Goal: Task Accomplishment & Management: Manage account settings

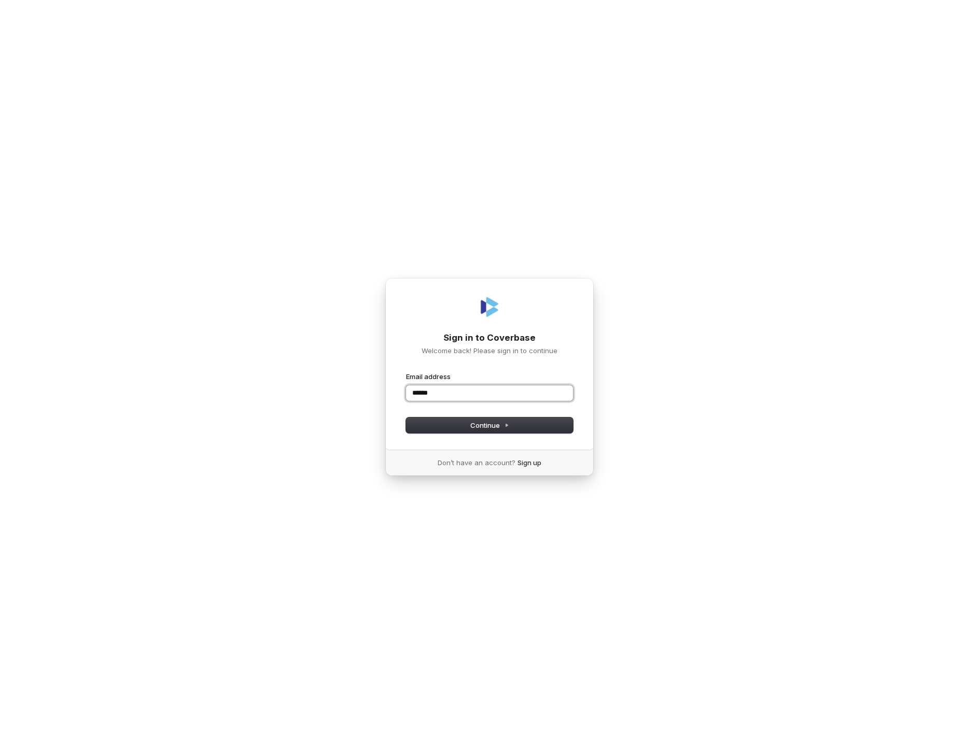
click at [406, 372] on button "submit" at bounding box center [406, 372] width 0 height 0
type input "**********"
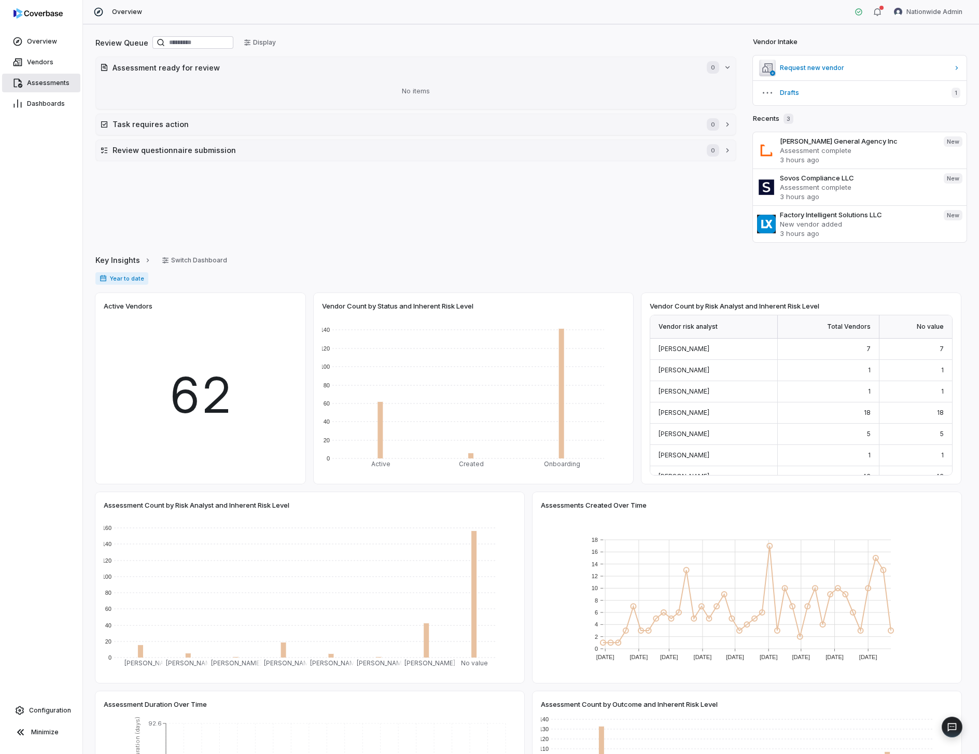
click at [59, 82] on span "Assessments" at bounding box center [48, 83] width 43 height 8
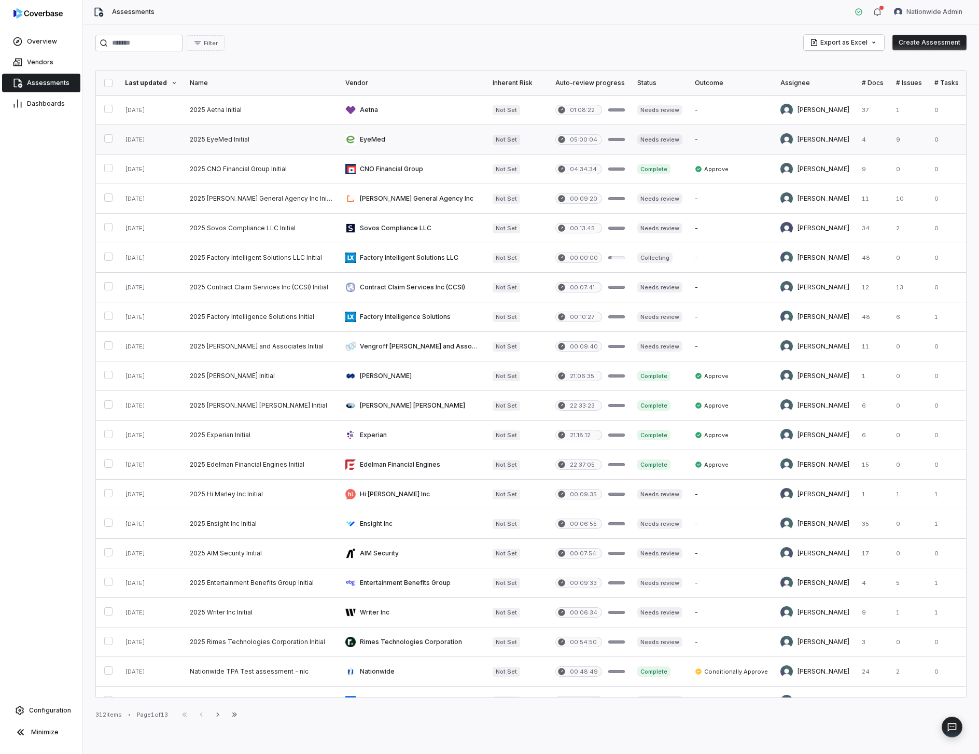
click at [269, 128] on link at bounding box center [262, 139] width 156 height 29
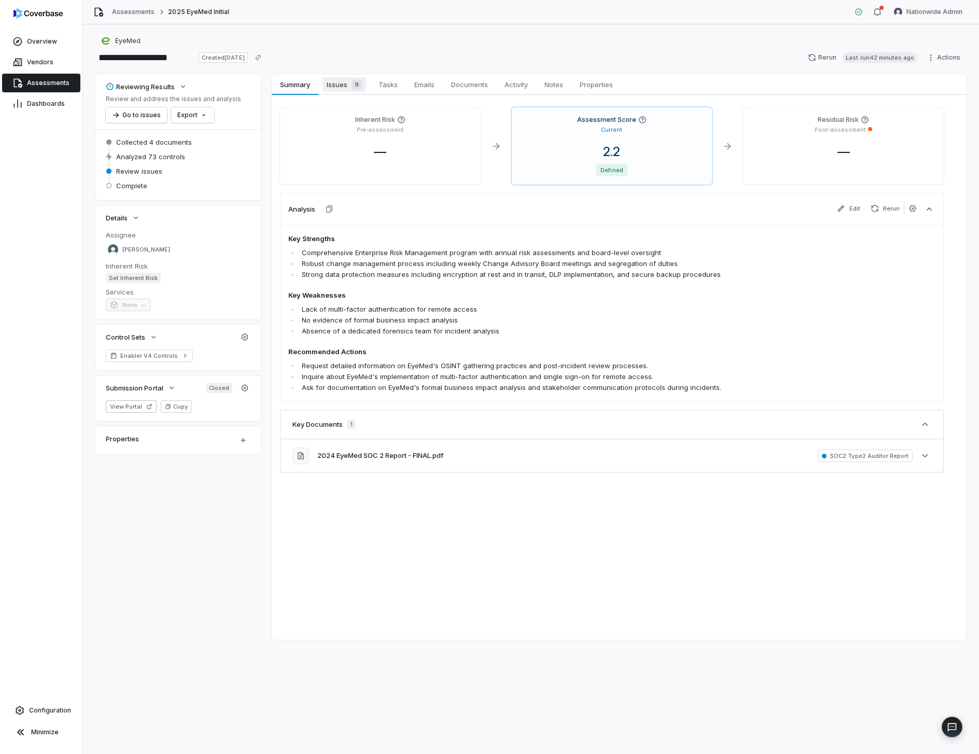
click at [357, 88] on span "9" at bounding box center [357, 84] width 10 height 10
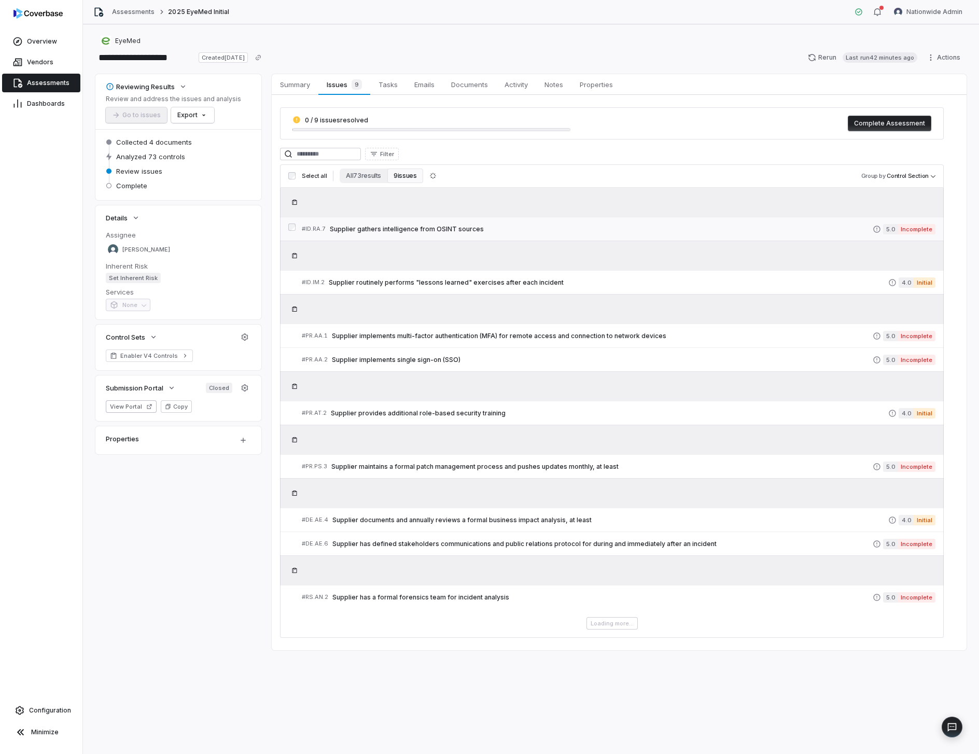
click at [508, 227] on span "Supplier gathers intelligence from OSINT sources" at bounding box center [601, 229] width 543 height 8
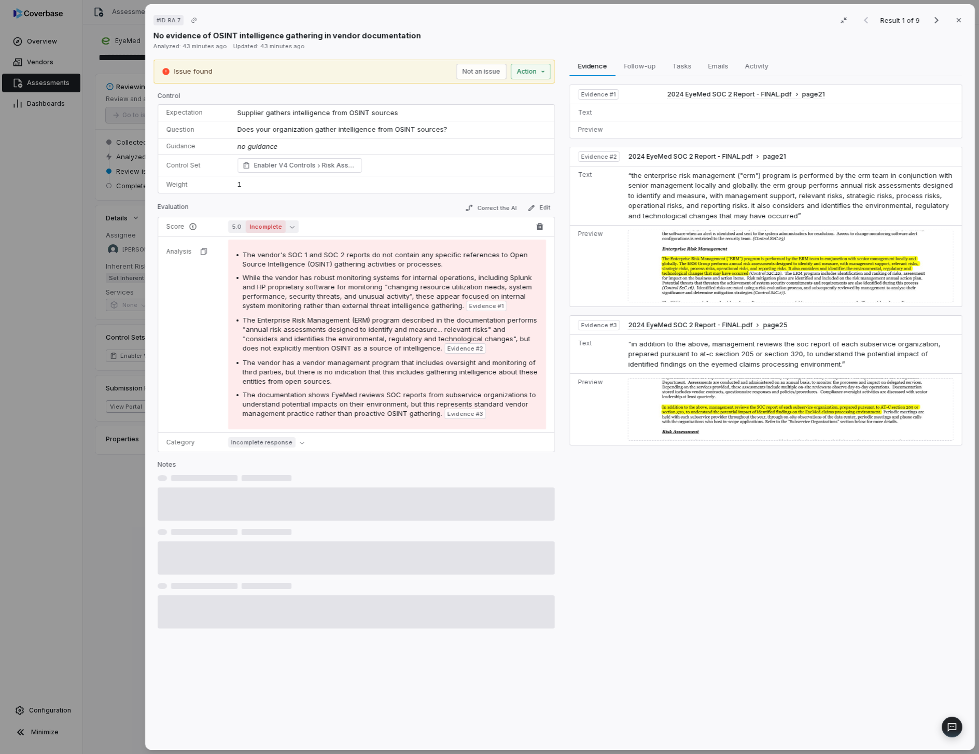
click at [257, 229] on span "Incomplete" at bounding box center [266, 226] width 40 height 12
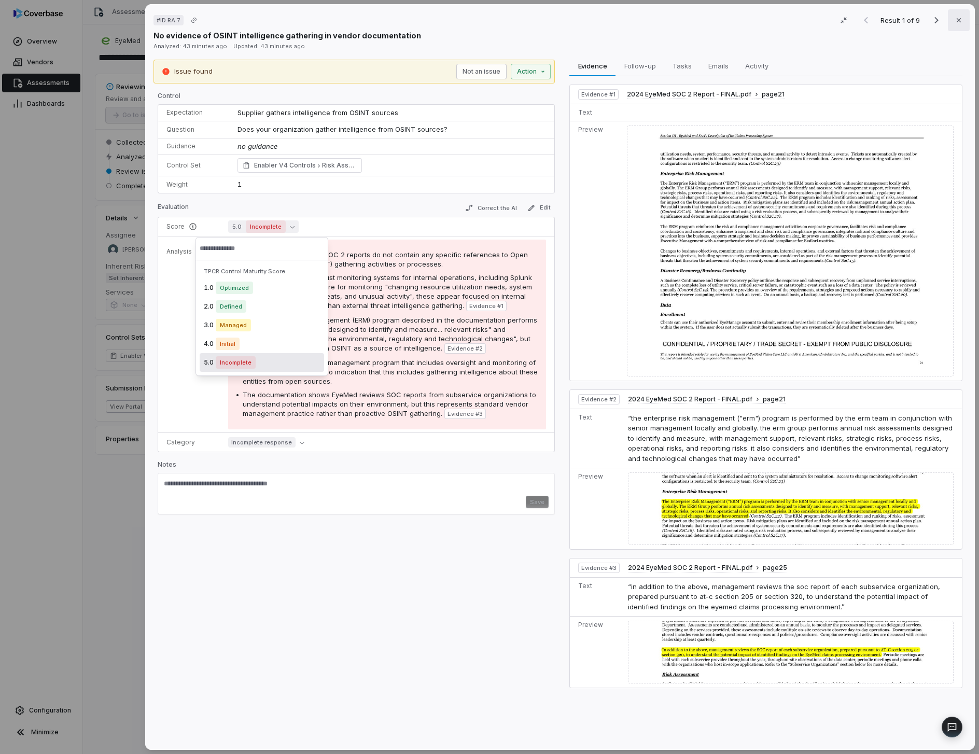
click at [959, 16] on button "Close" at bounding box center [959, 20] width 22 height 22
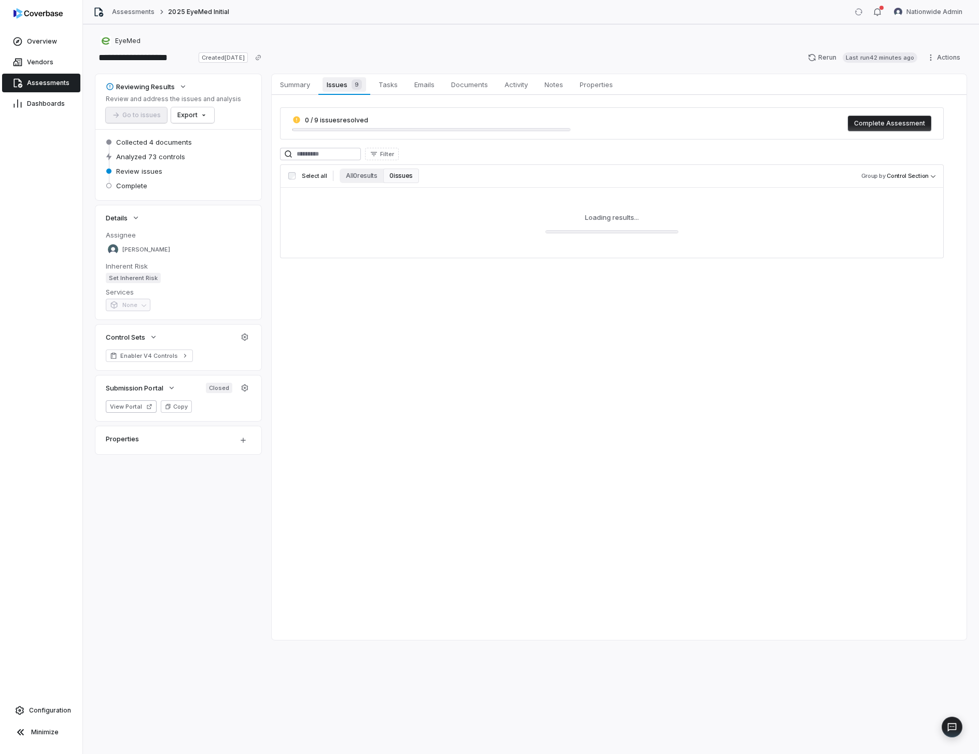
click at [347, 74] on link "Issues 9 Issues 9" at bounding box center [344, 84] width 52 height 21
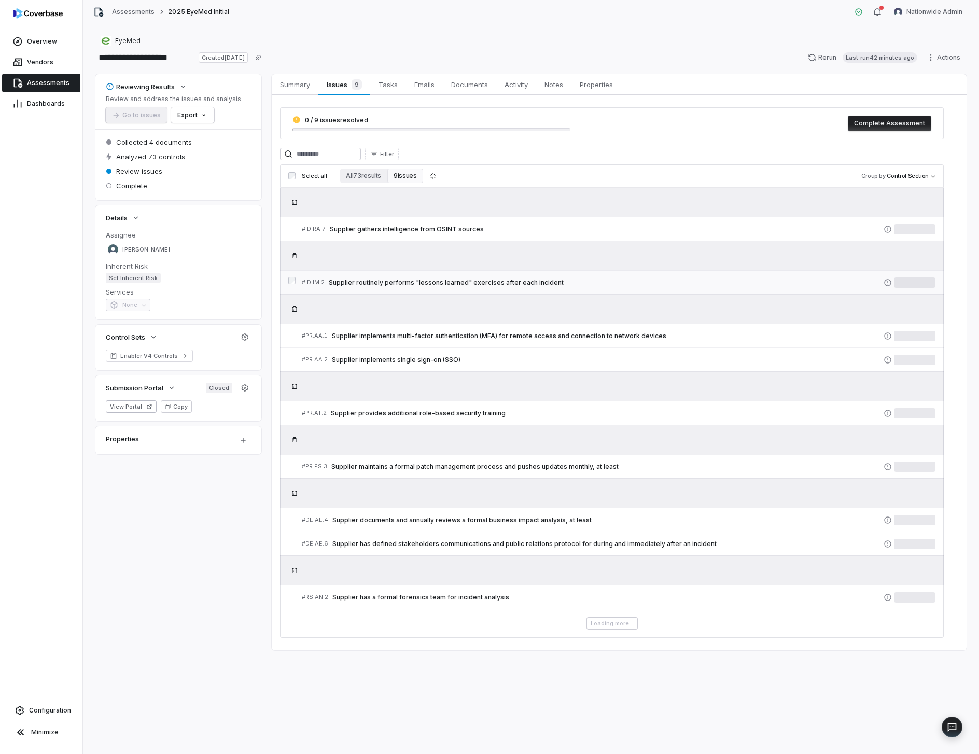
click at [398, 281] on span "Supplier routinely performs "lessons learned" exercises after each incident" at bounding box center [606, 282] width 555 height 8
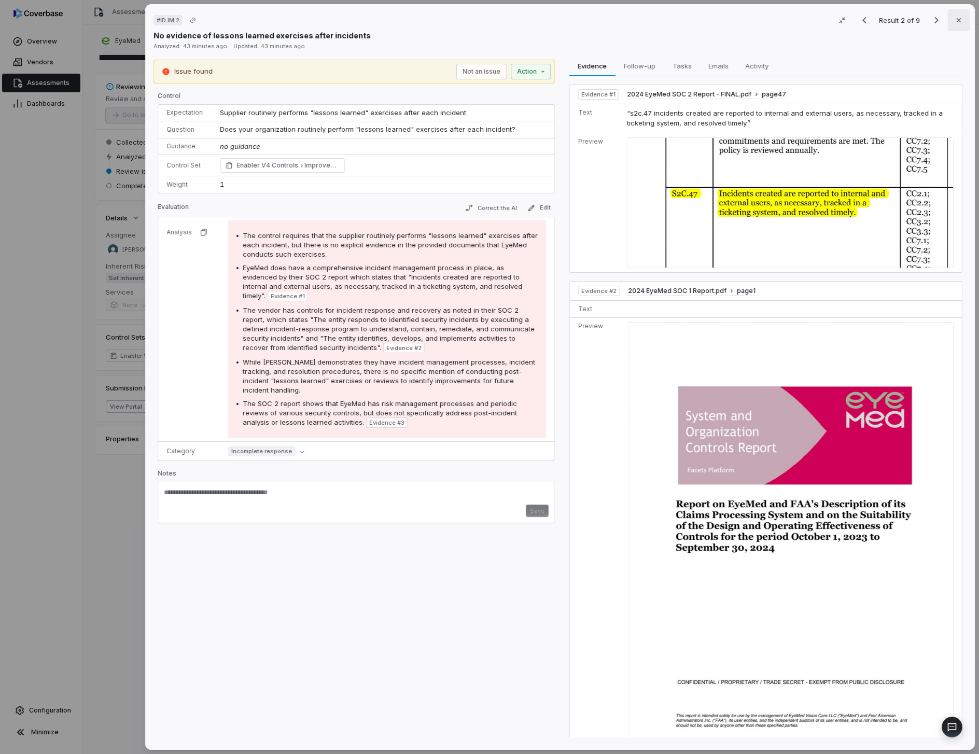
click at [955, 16] on icon "button" at bounding box center [959, 20] width 8 height 8
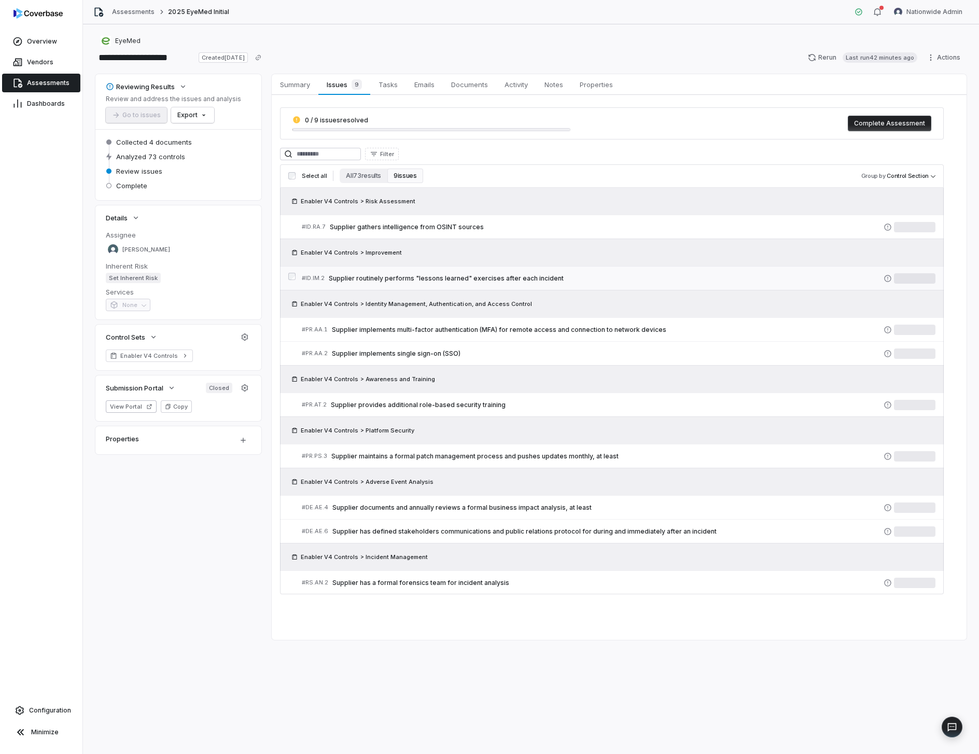
click at [481, 277] on span "Supplier routinely performs "lessons learned" exercises after each incident" at bounding box center [606, 278] width 555 height 8
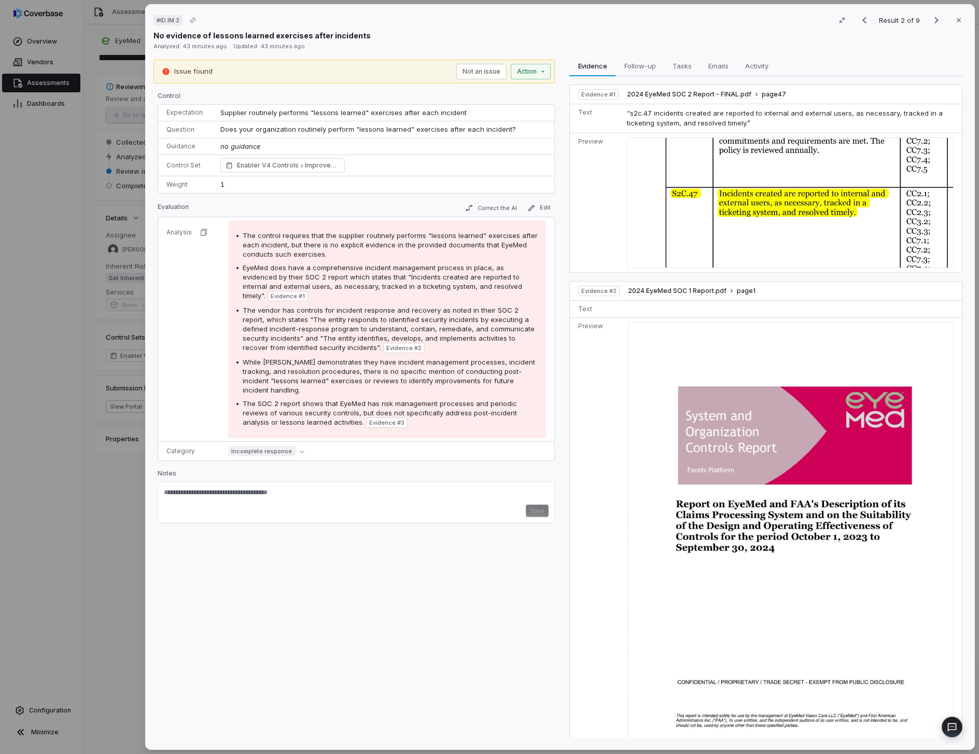
click at [952, 22] on button "Close" at bounding box center [959, 20] width 22 height 22
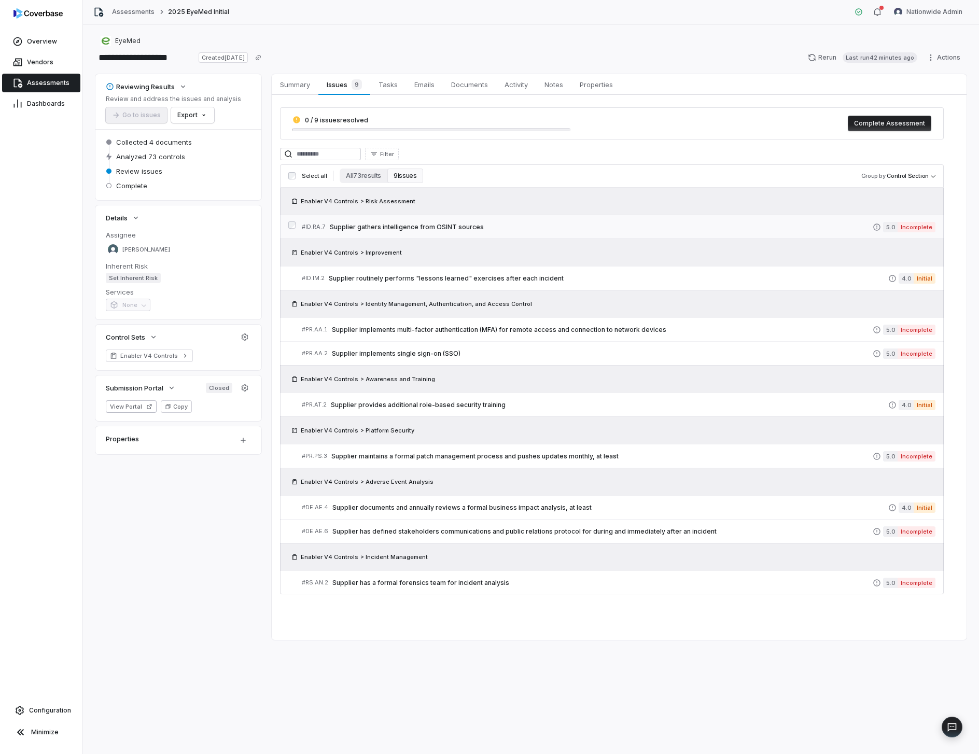
click at [431, 226] on span "Supplier gathers intelligence from OSINT sources" at bounding box center [601, 227] width 543 height 8
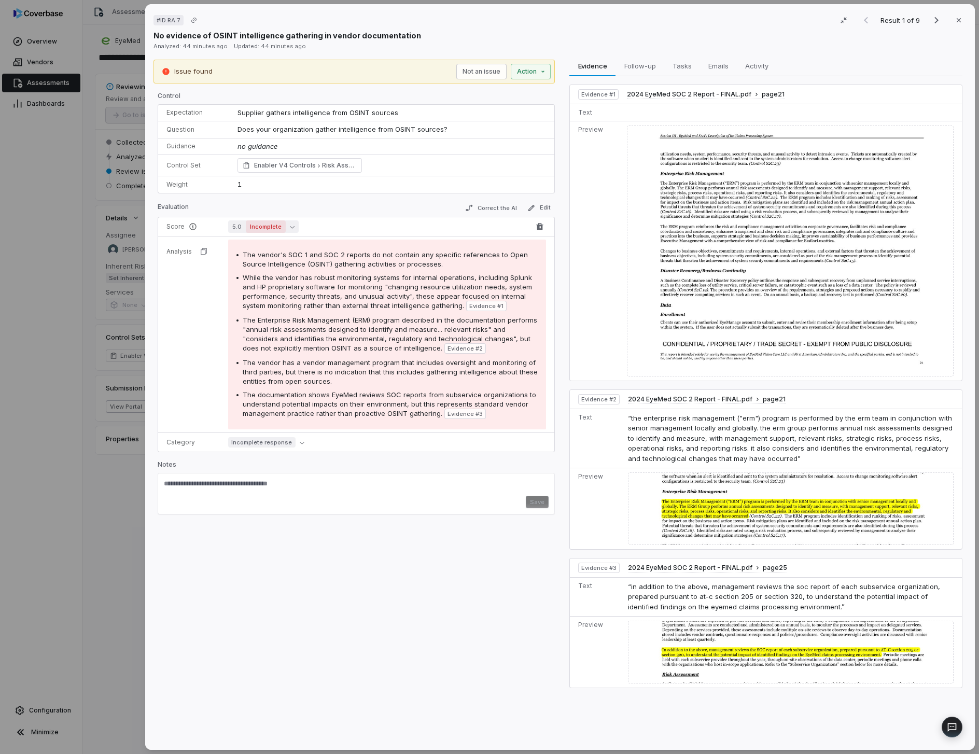
drag, startPoint x: 280, startPoint y: 226, endPoint x: 286, endPoint y: 226, distance: 6.2
click at [285, 226] on button "5.0 Incomplete" at bounding box center [263, 226] width 71 height 12
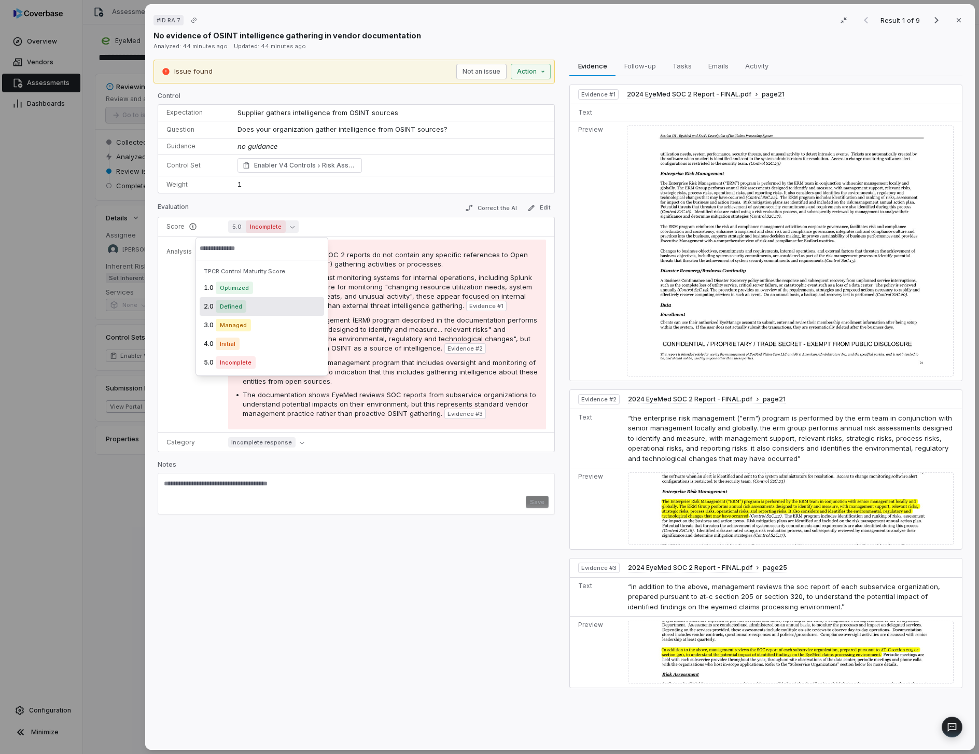
click at [94, 207] on div "# ID.RA.7 Result 1 of 9 Close No evidence of OSINT intelligence gathering in ve…" at bounding box center [489, 377] width 979 height 754
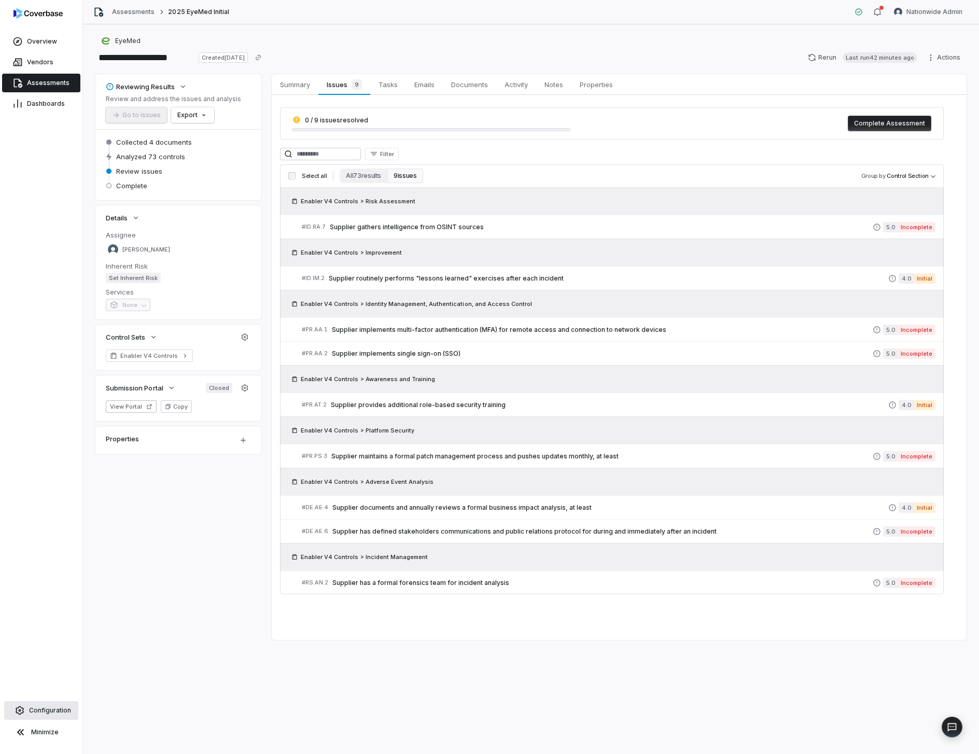
click at [42, 704] on link "Configuration" at bounding box center [41, 710] width 74 height 19
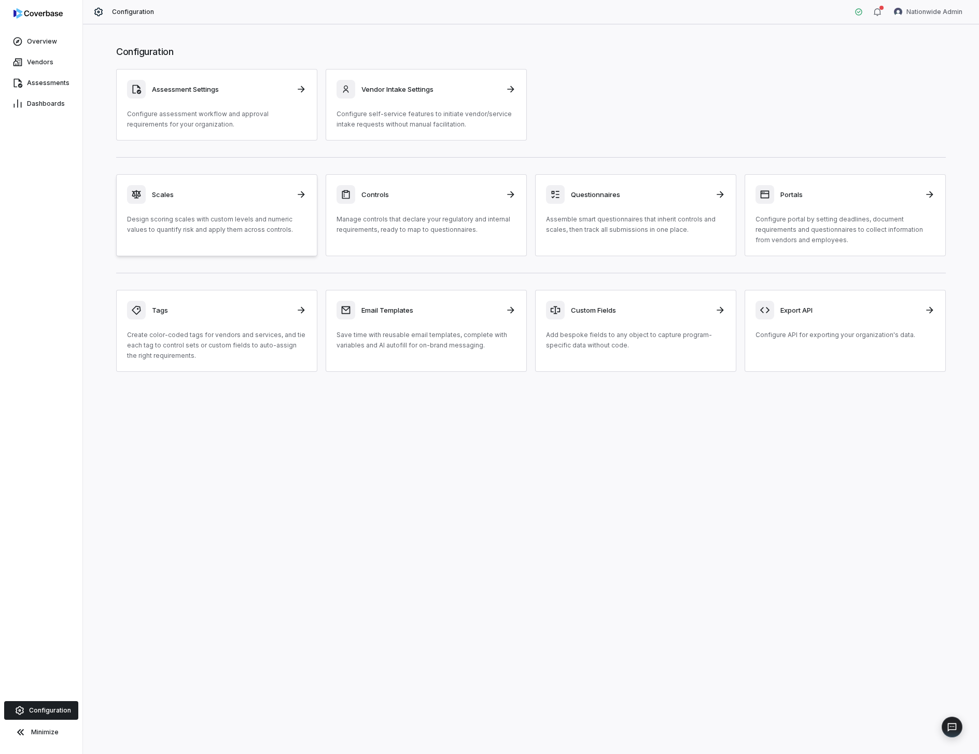
click at [212, 210] on div "Scales Design scoring scales with custom levels and numeric values to quantify …" at bounding box center [216, 210] width 179 height 50
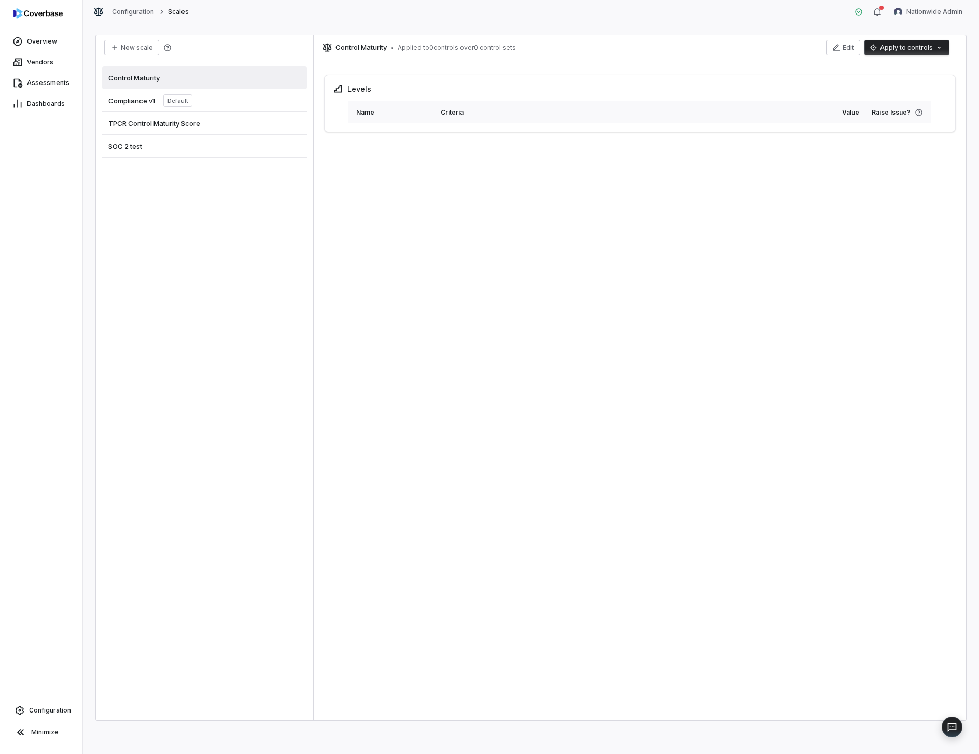
click at [237, 103] on div "Compliance v1 Default" at bounding box center [204, 100] width 205 height 23
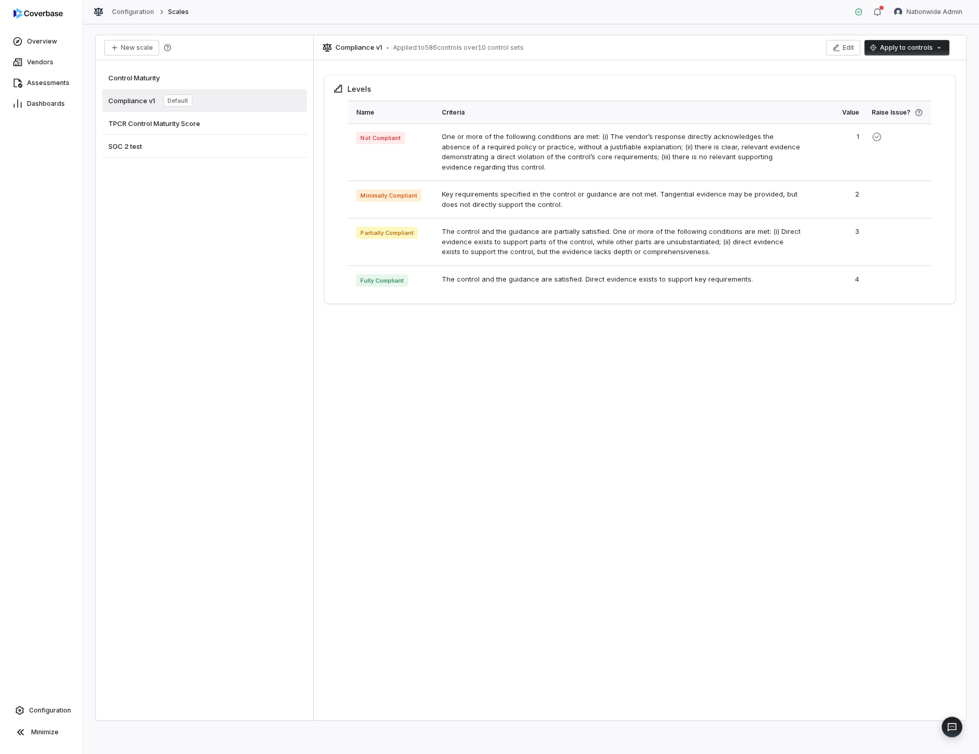
click at [235, 117] on div "TPCR Control Maturity Score" at bounding box center [204, 123] width 205 height 23
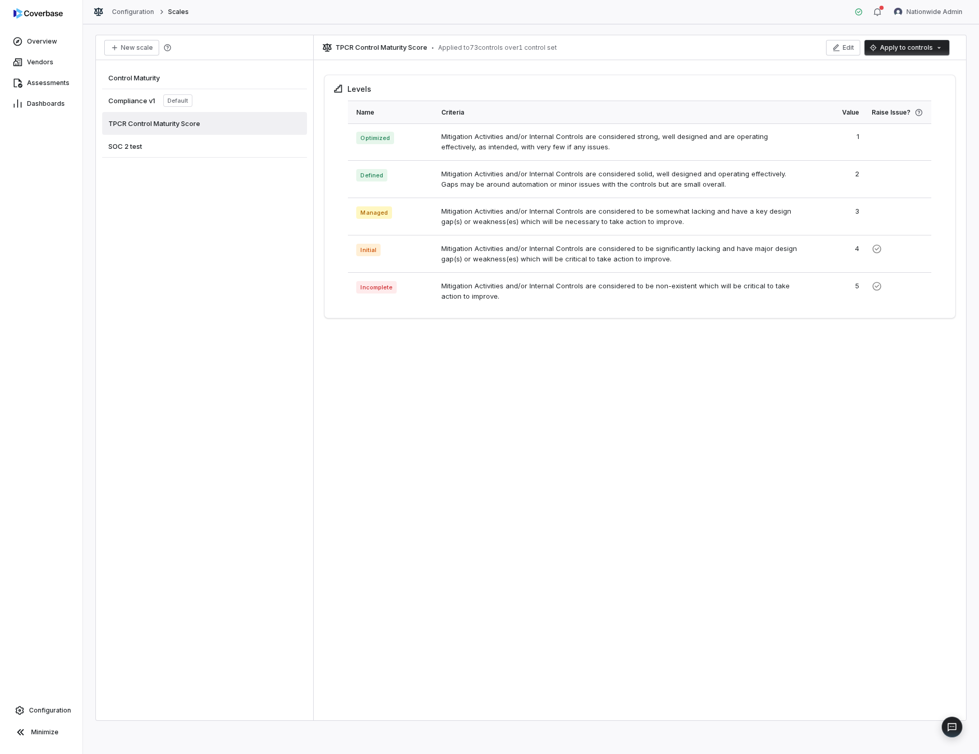
click at [598, 461] on div "Levels Name Criteria Value Raise Issue? Optimized Mitigation Activities and/or …" at bounding box center [640, 392] width 652 height 656
click at [524, 457] on div "Levels Name Criteria Value Raise Issue? Optimized Mitigation Activities and/or …" at bounding box center [640, 392] width 652 height 656
click at [669, 531] on div "Levels Name Criteria Value Raise Issue? Optimized Mitigation Activities and/or …" at bounding box center [640, 392] width 652 height 656
click at [625, 456] on div "Levels Name Criteria Value Raise Issue? Optimized Mitigation Activities and/or …" at bounding box center [640, 392] width 652 height 656
click at [705, 459] on div "Levels Name Criteria Value Raise Issue? Optimized Mitigation Activities and/or …" at bounding box center [640, 392] width 652 height 656
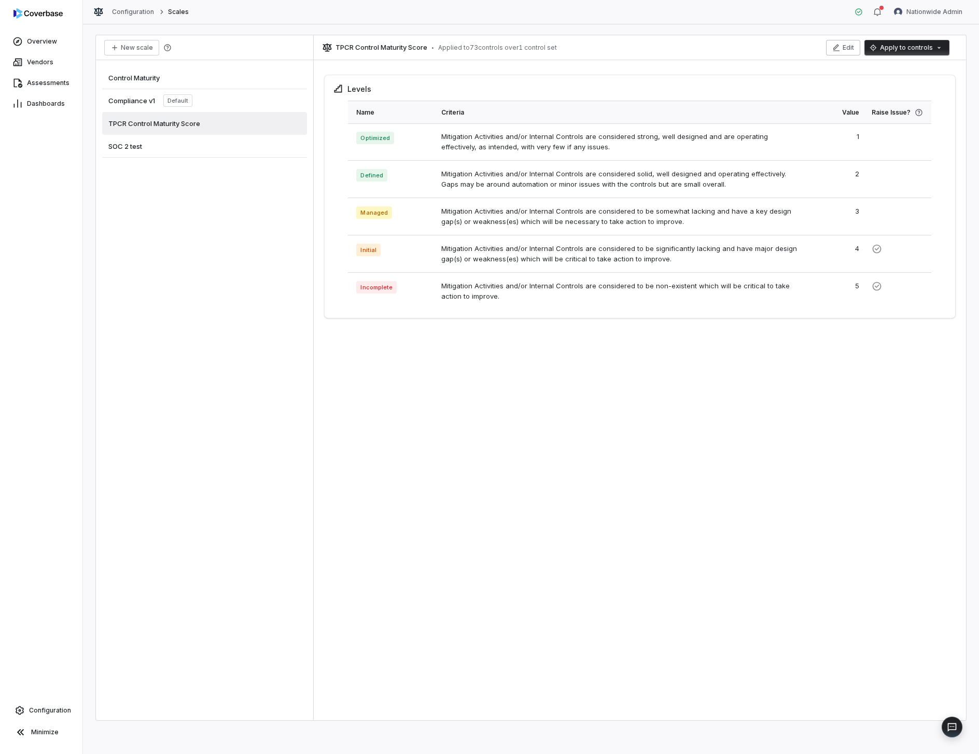
click at [844, 53] on button "Edit" at bounding box center [843, 48] width 34 height 16
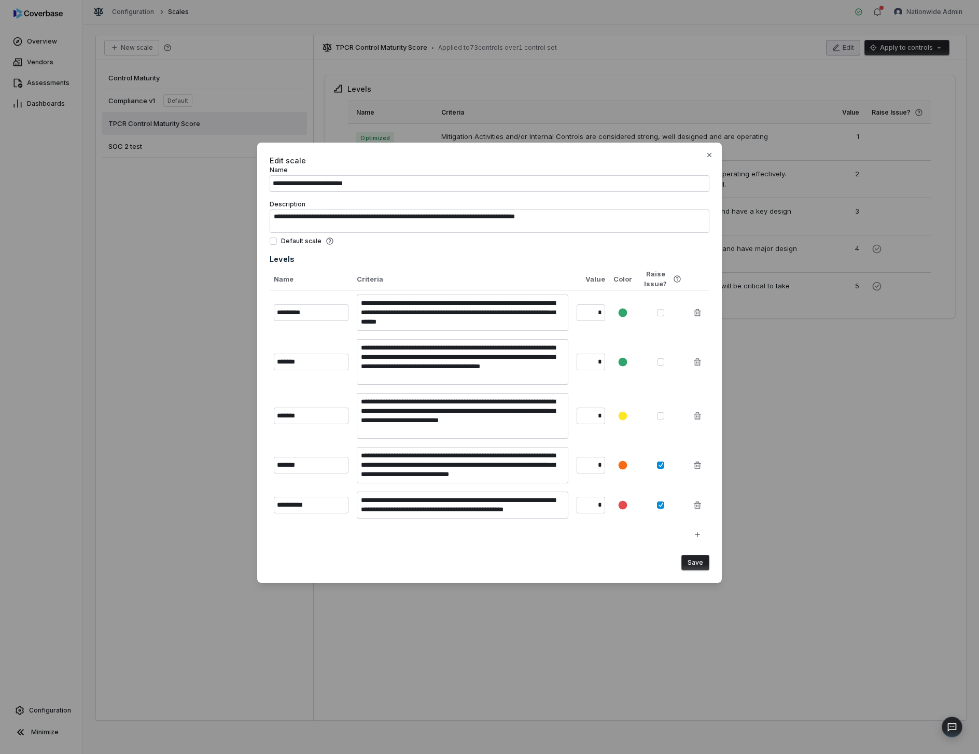
click at [247, 230] on div "**********" at bounding box center [489, 377] width 979 height 502
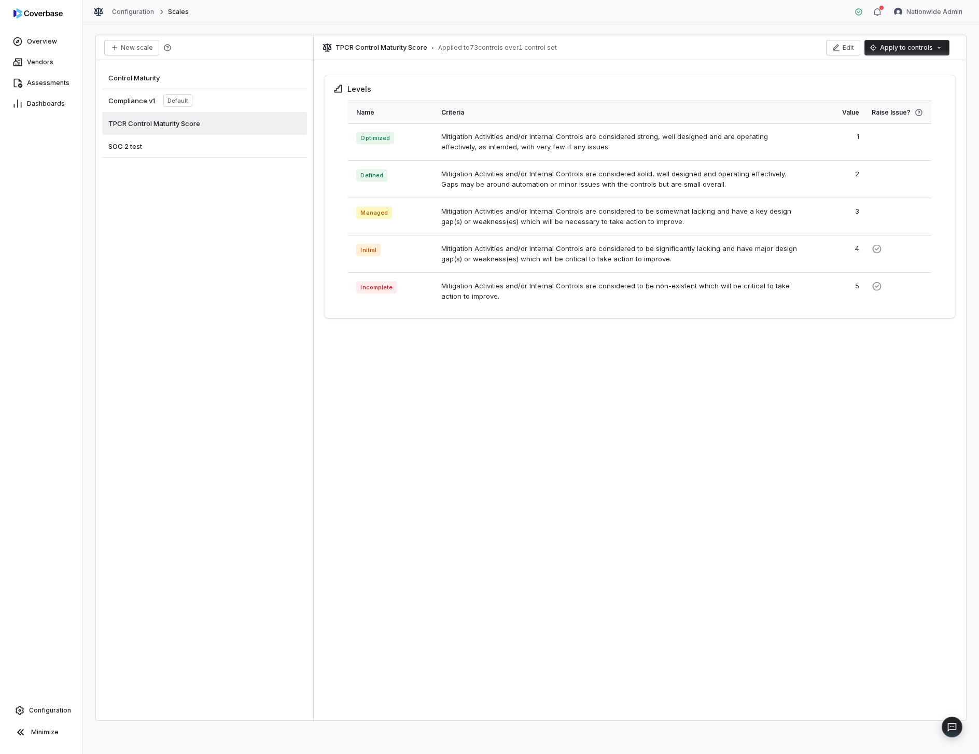
click at [204, 80] on div "Control Maturity" at bounding box center [204, 77] width 205 height 23
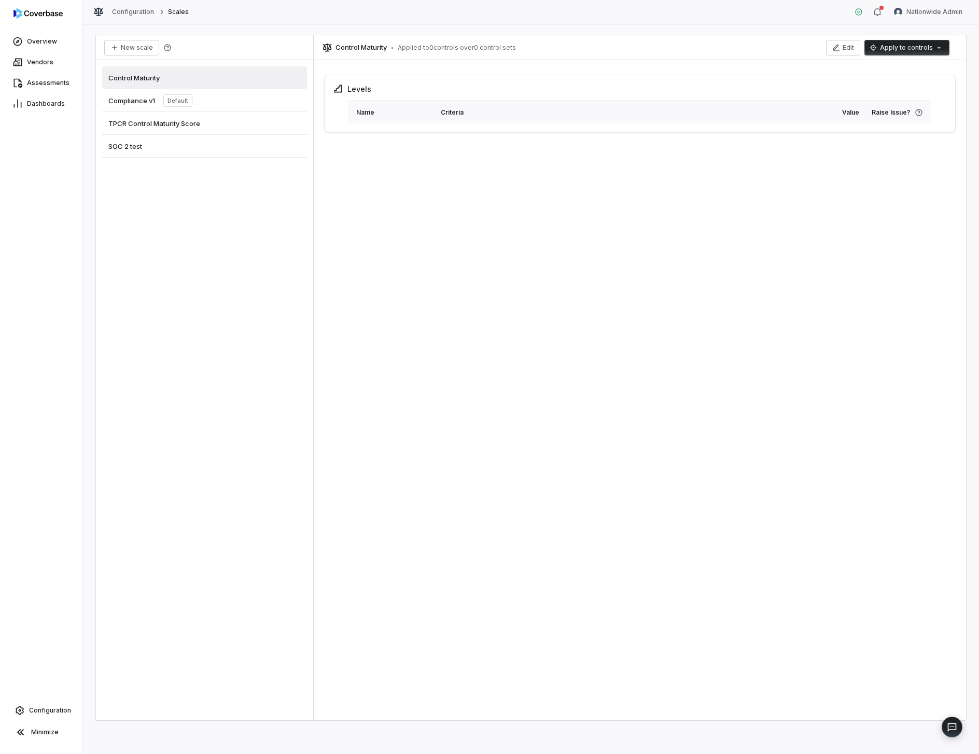
click at [217, 109] on div "Compliance v1 Default" at bounding box center [204, 100] width 205 height 23
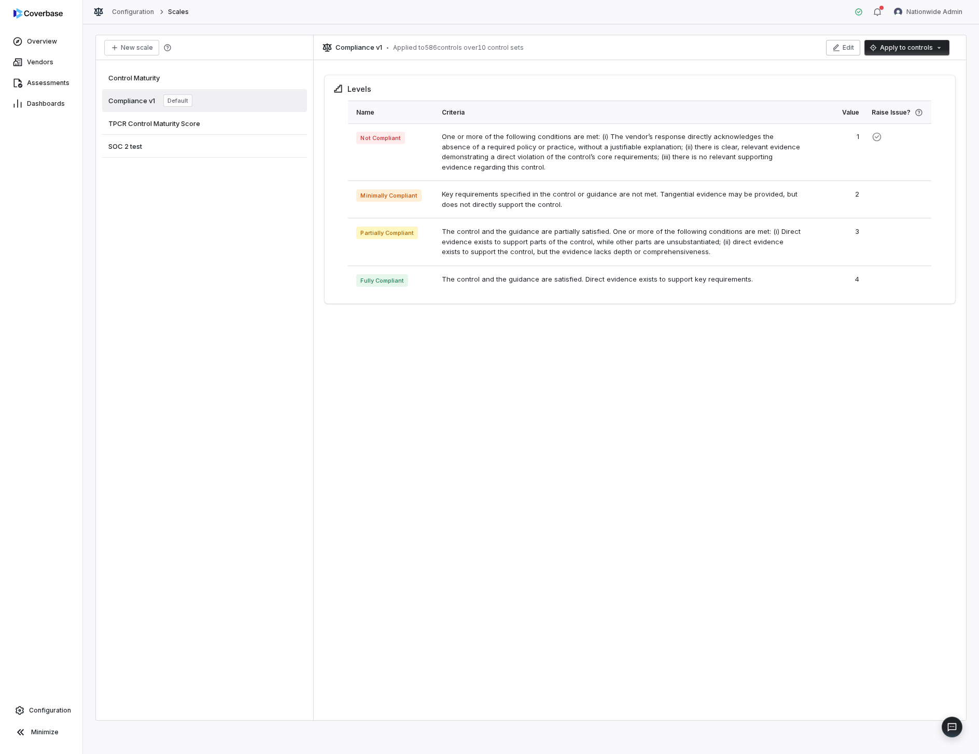
click at [851, 47] on button "Edit" at bounding box center [843, 48] width 34 height 16
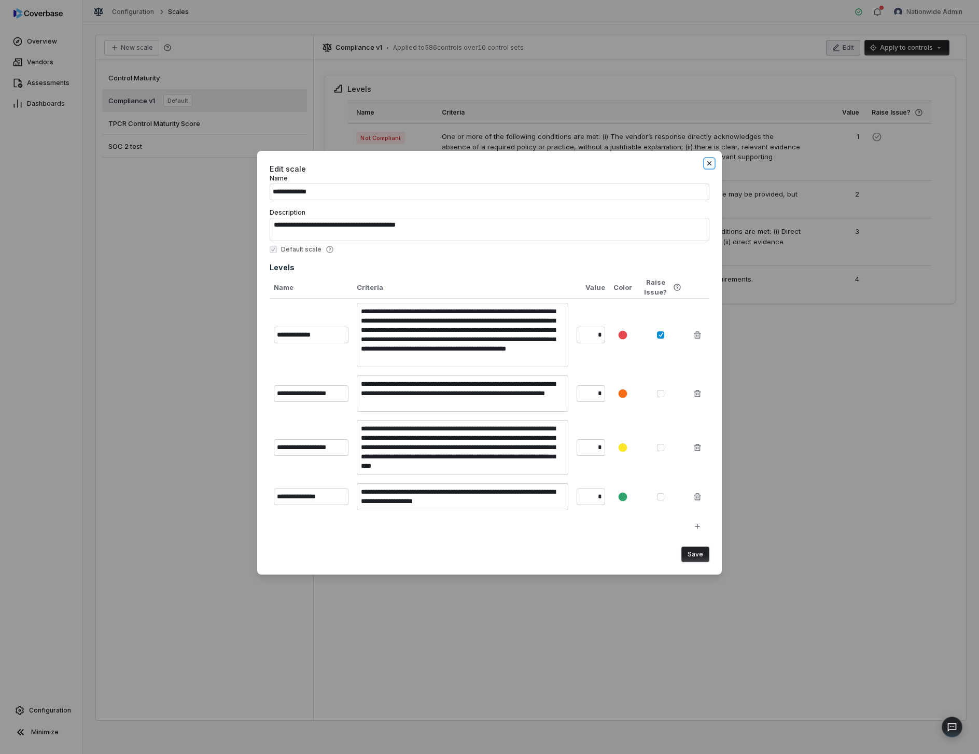
click at [713, 162] on icon "button" at bounding box center [709, 163] width 8 height 8
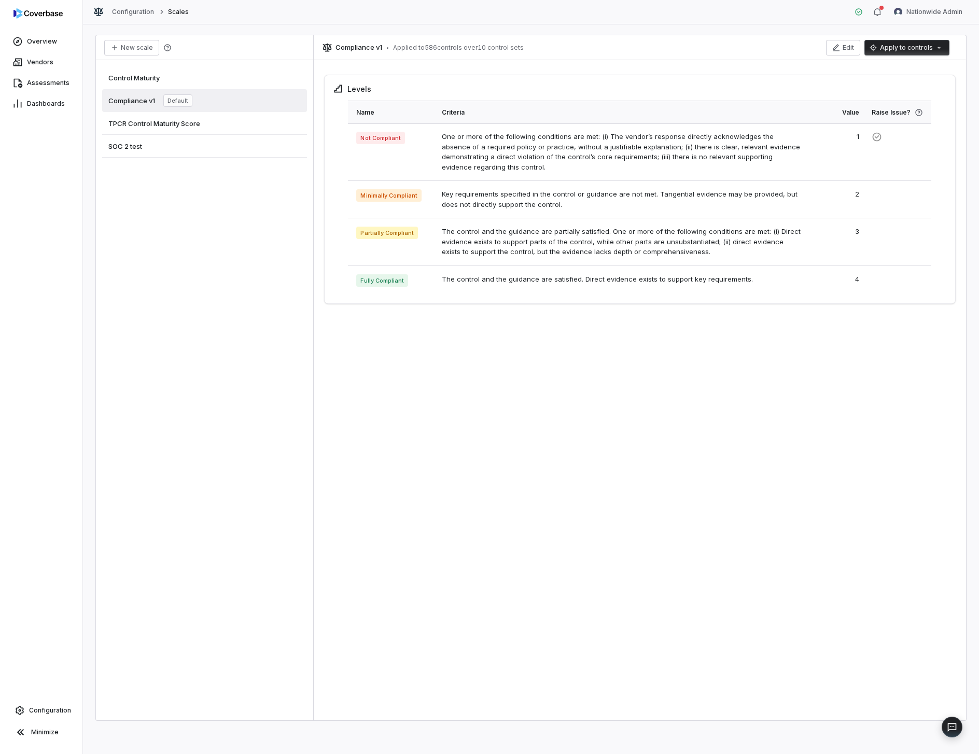
click at [228, 80] on div "Control Maturity" at bounding box center [204, 77] width 205 height 23
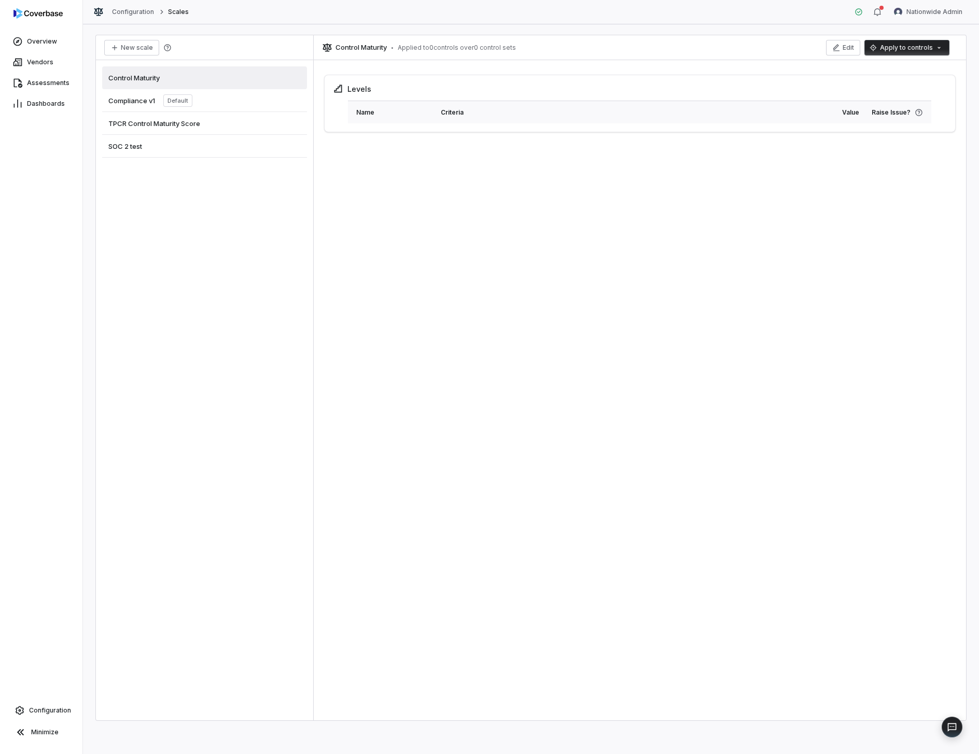
click at [224, 117] on div "TPCR Control Maturity Score" at bounding box center [204, 123] width 205 height 23
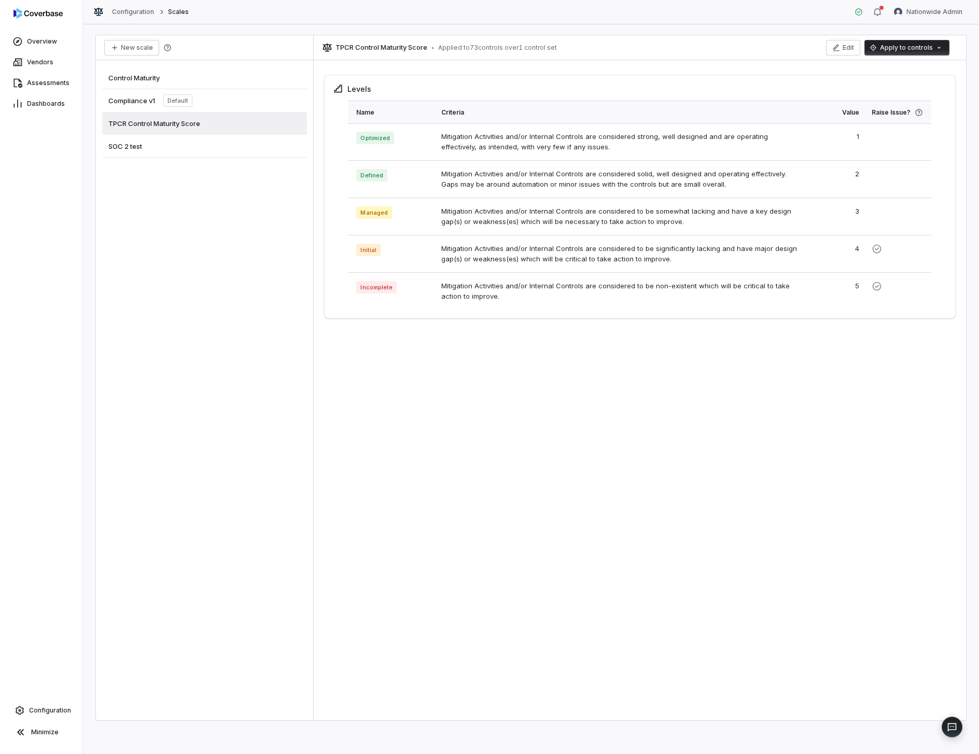
click at [224, 89] on div "Control Maturity" at bounding box center [204, 77] width 205 height 23
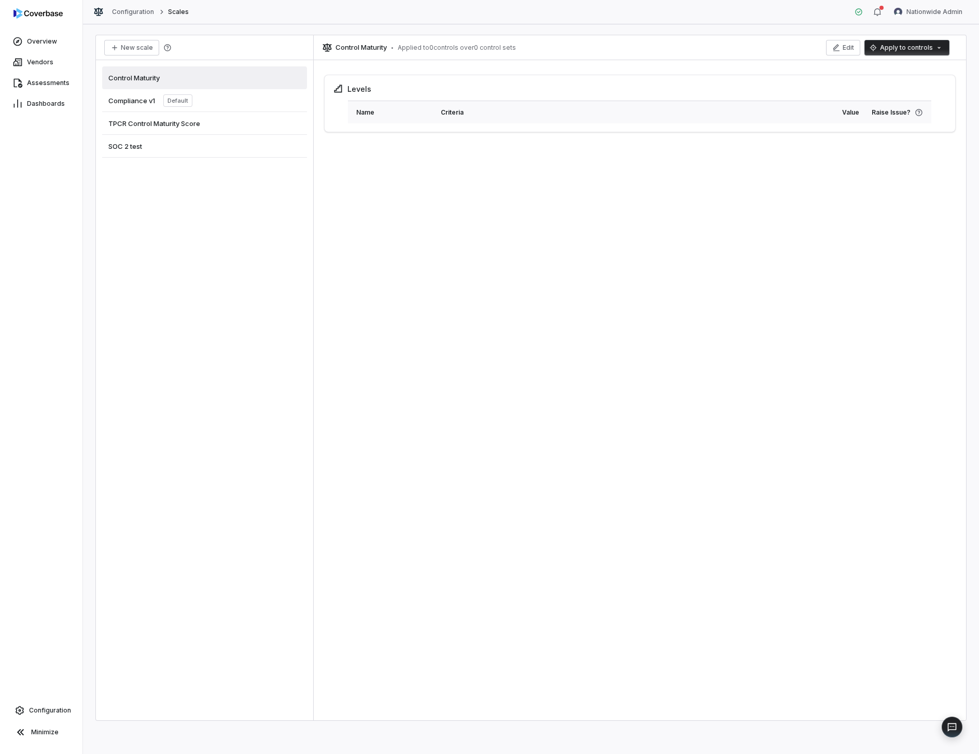
click at [225, 96] on div "Compliance v1 Default" at bounding box center [204, 100] width 205 height 23
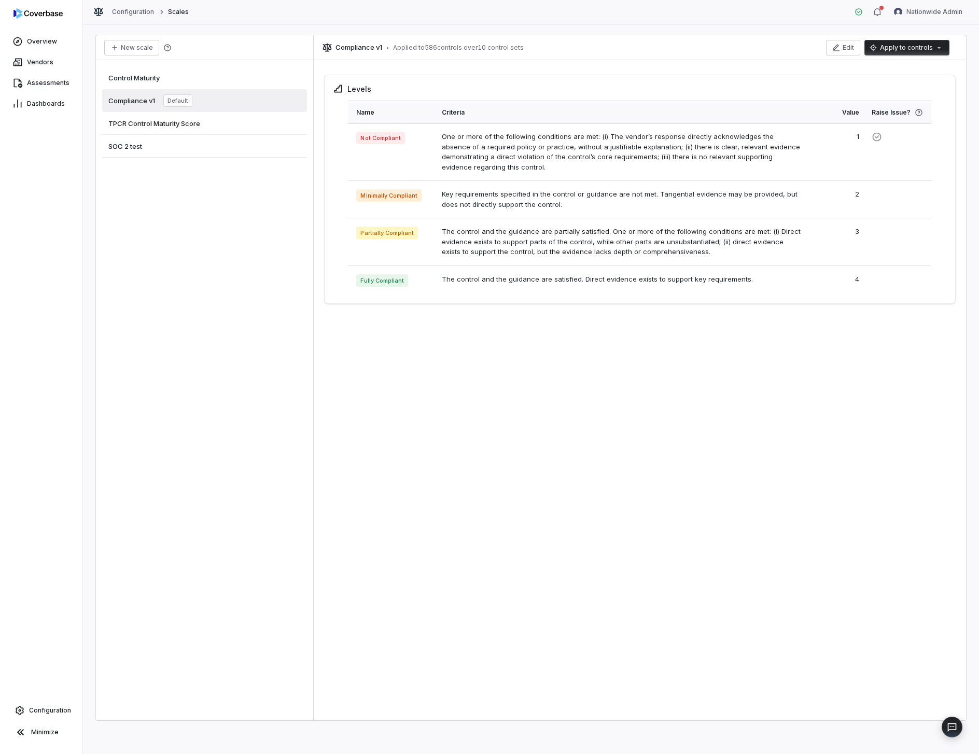
click at [212, 144] on div "SOC 2 test" at bounding box center [204, 146] width 205 height 23
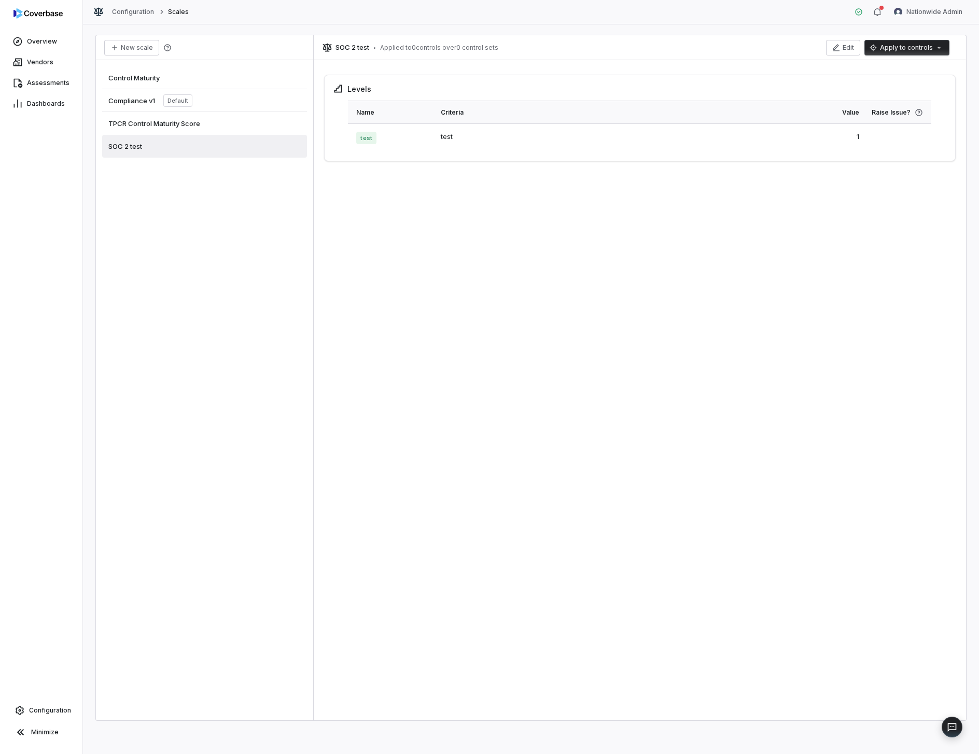
click at [234, 121] on div "TPCR Control Maturity Score" at bounding box center [204, 123] width 205 height 23
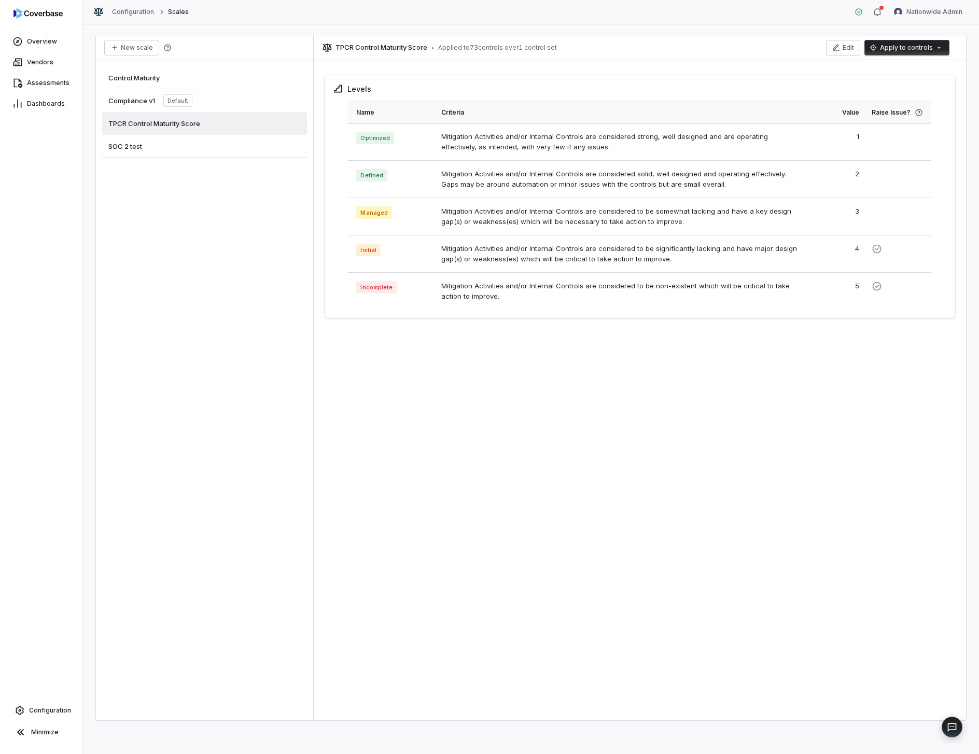
click at [231, 103] on div "Compliance v1 Default" at bounding box center [204, 100] width 205 height 23
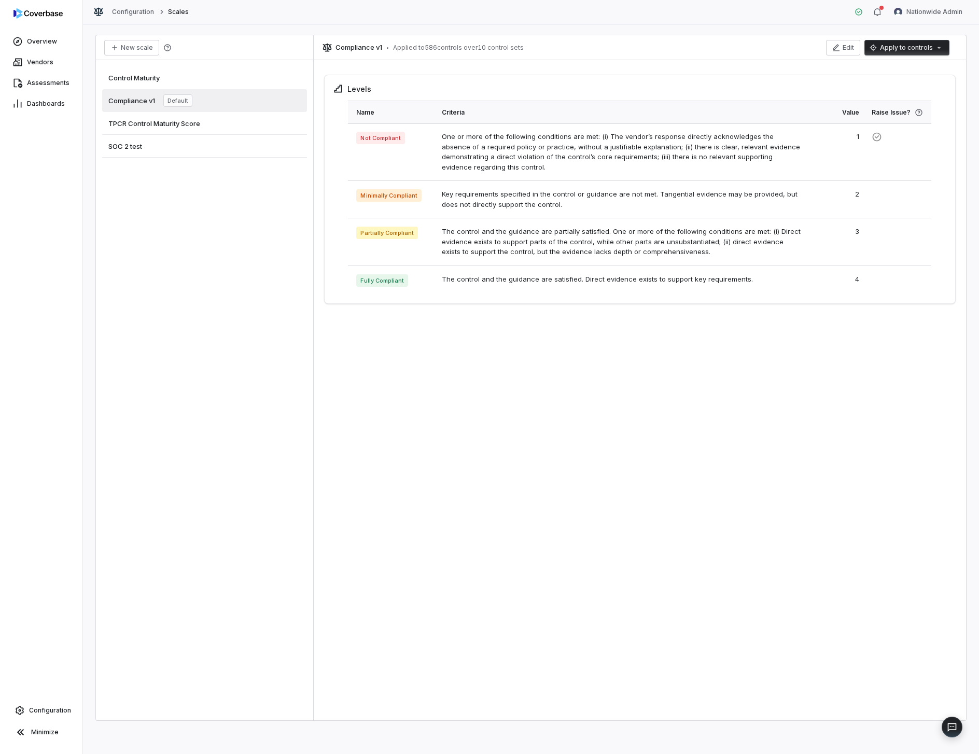
click at [217, 148] on div "SOC 2 test" at bounding box center [204, 146] width 205 height 23
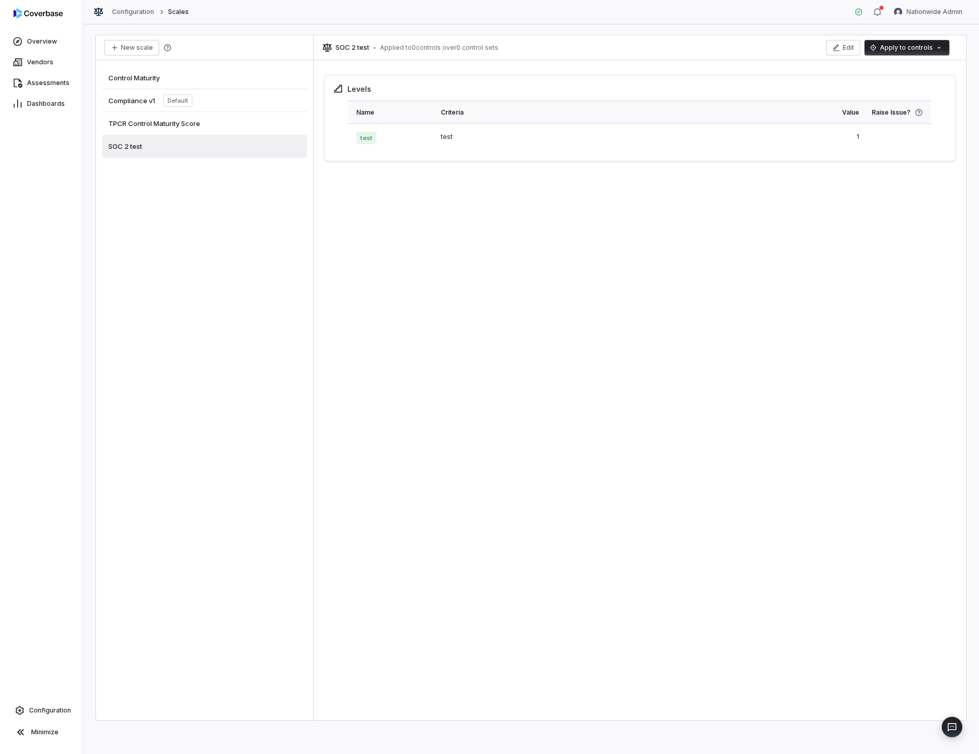
click at [230, 121] on div "TPCR Control Maturity Score" at bounding box center [204, 123] width 205 height 23
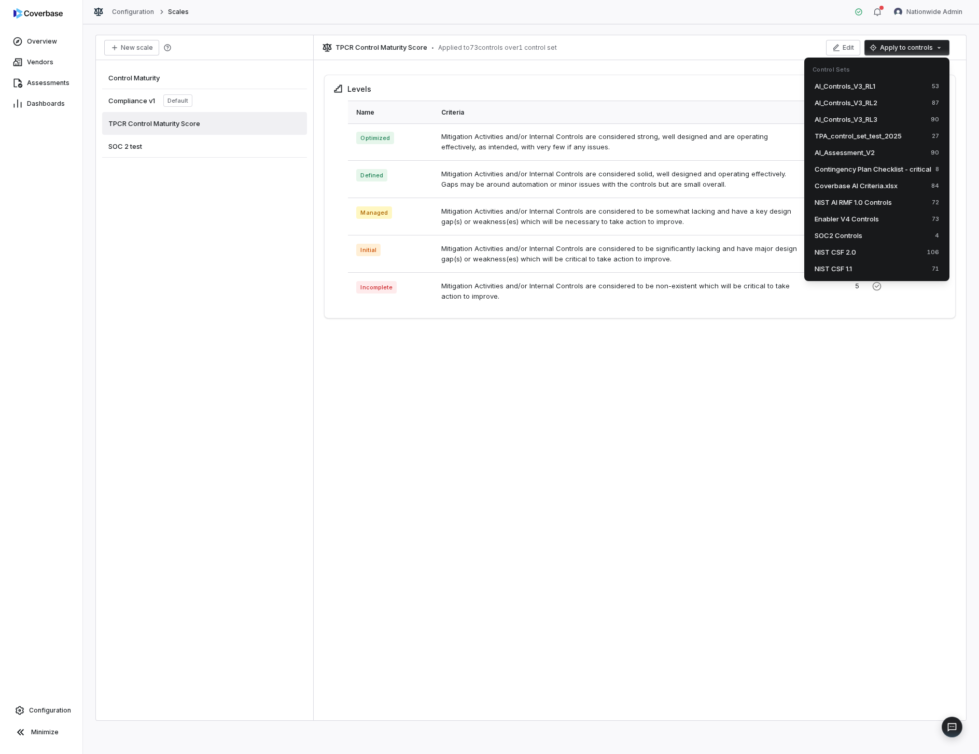
click at [887, 48] on html "Overview Vendors Assessments Dashboards Configuration Minimize Configuration Sc…" at bounding box center [489, 377] width 979 height 754
click at [853, 53] on html "Overview Vendors Assessments Dashboards Configuration Minimize Configuration Sc…" at bounding box center [489, 377] width 979 height 754
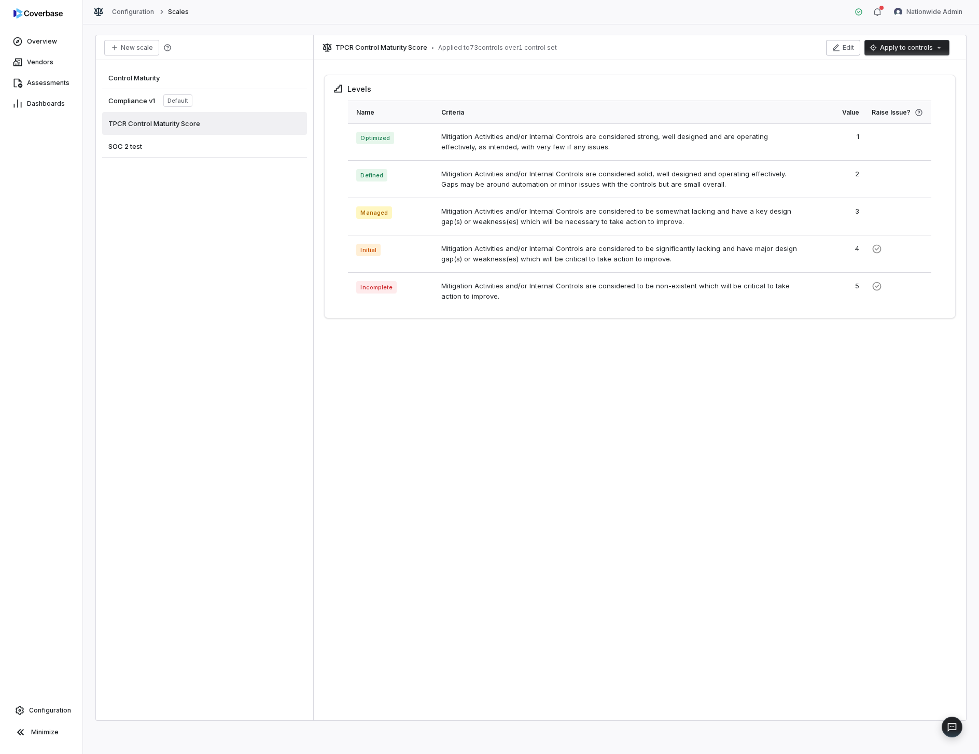
click at [845, 50] on button "Edit" at bounding box center [843, 48] width 34 height 16
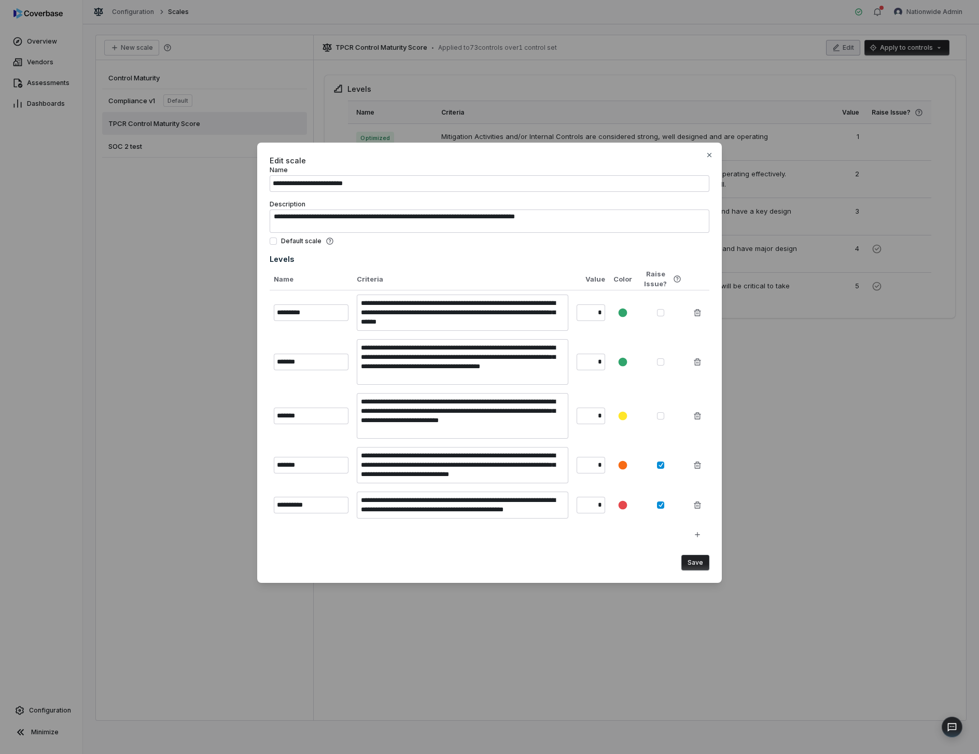
type textarea "*"
click at [515, 14] on div "**********" at bounding box center [489, 377] width 979 height 754
